Goal: Find specific page/section

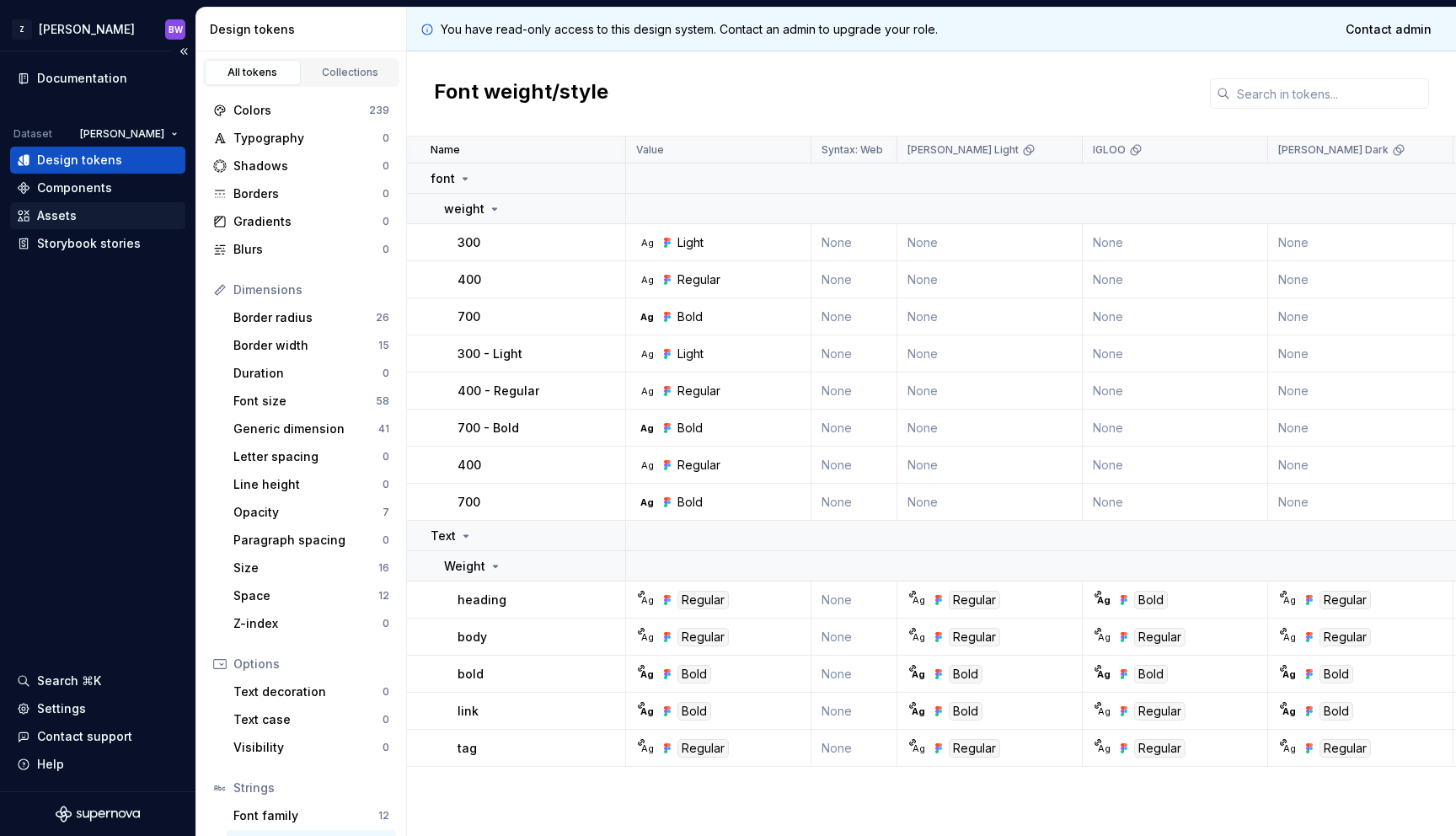
click at [103, 220] on div "Assets" at bounding box center [97, 216] width 161 height 17
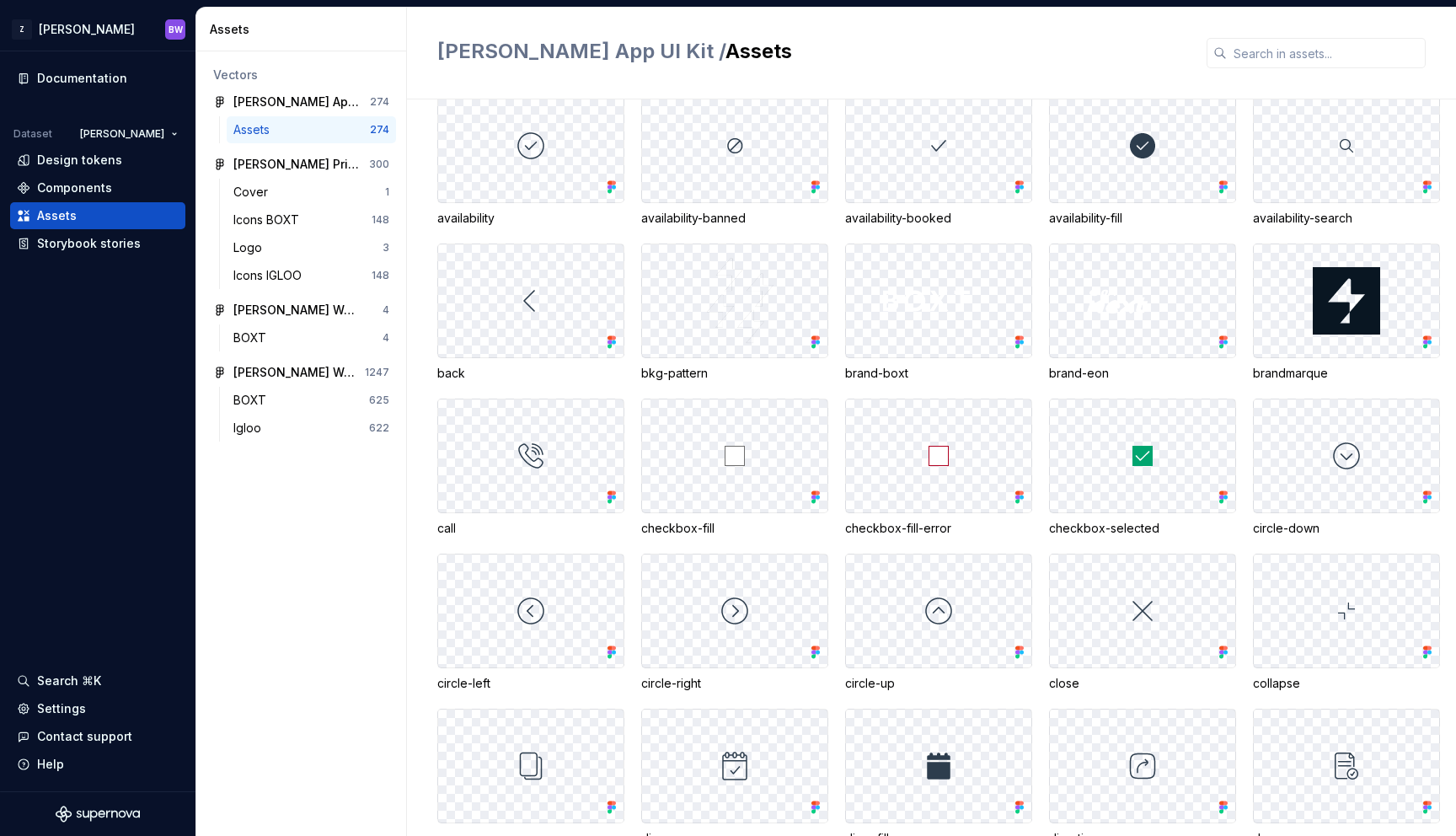
scroll to position [4871, 0]
